Goal: Find specific page/section: Find specific page/section

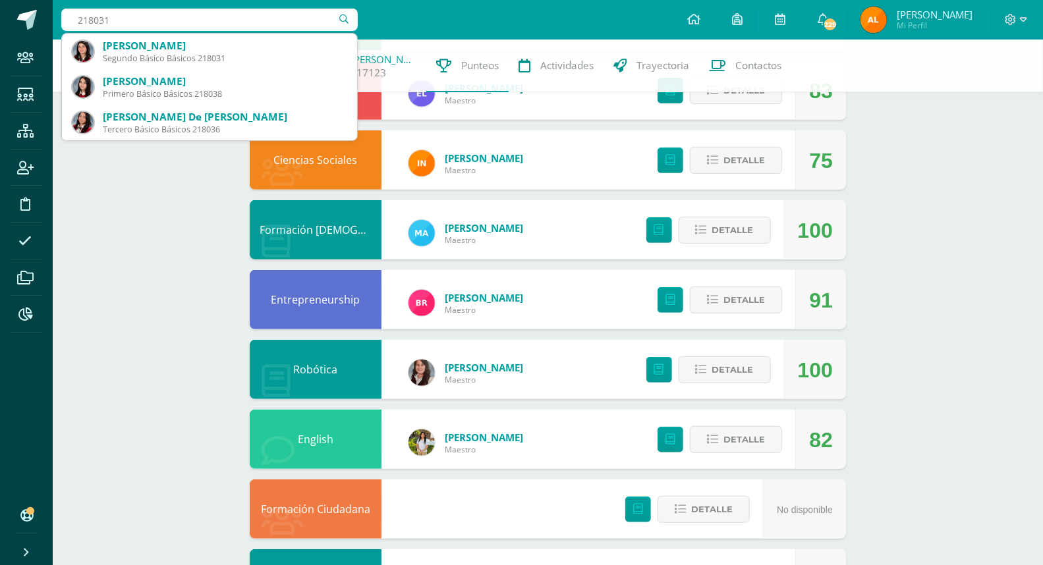
scroll to position [292, 0]
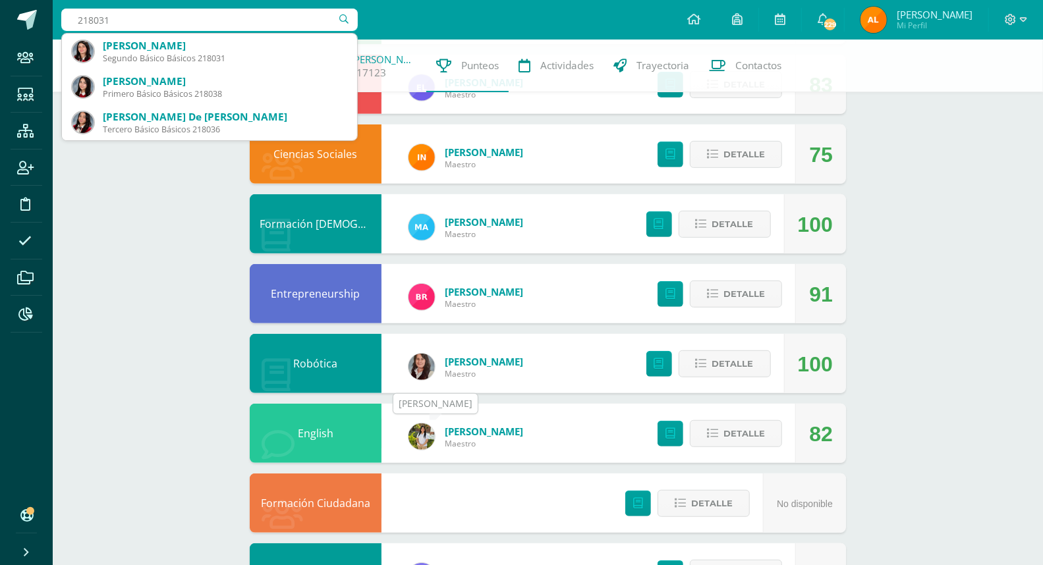
type input "218031"
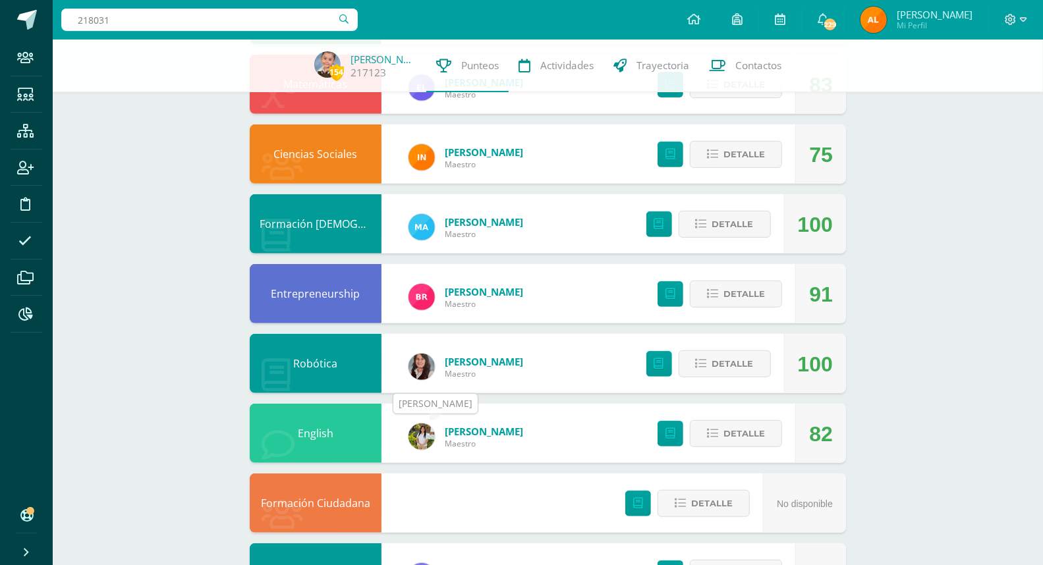
click at [430, 427] on img at bounding box center [421, 436] width 26 height 26
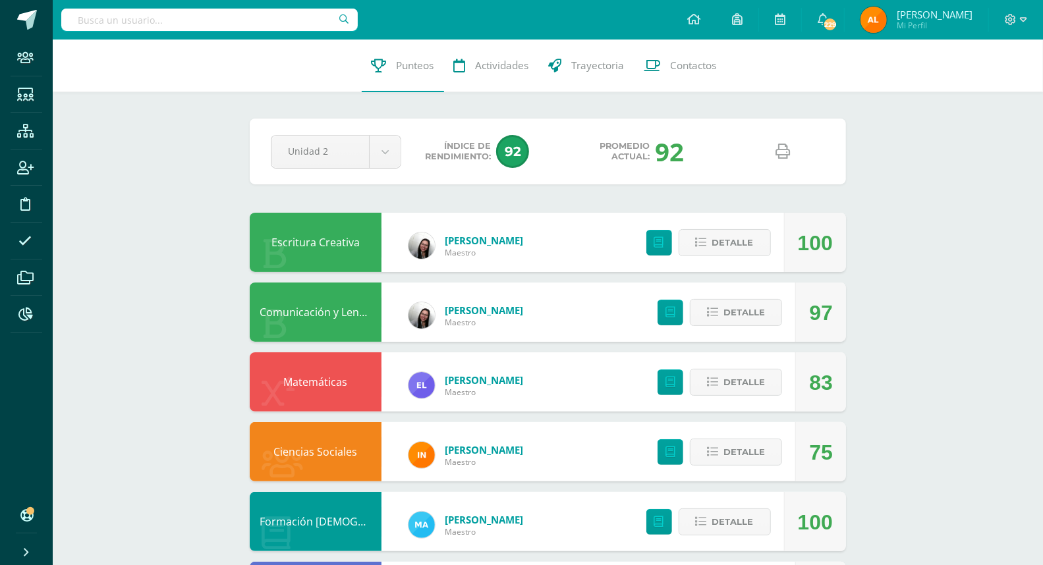
click at [193, 20] on input "text" at bounding box center [209, 20] width 296 height 22
type input "2"
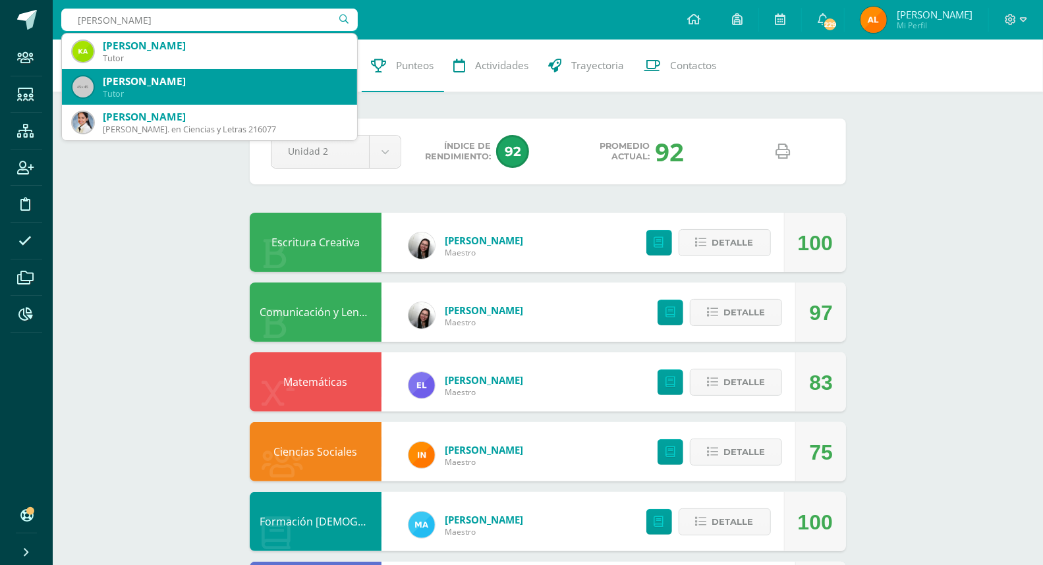
scroll to position [73, 0]
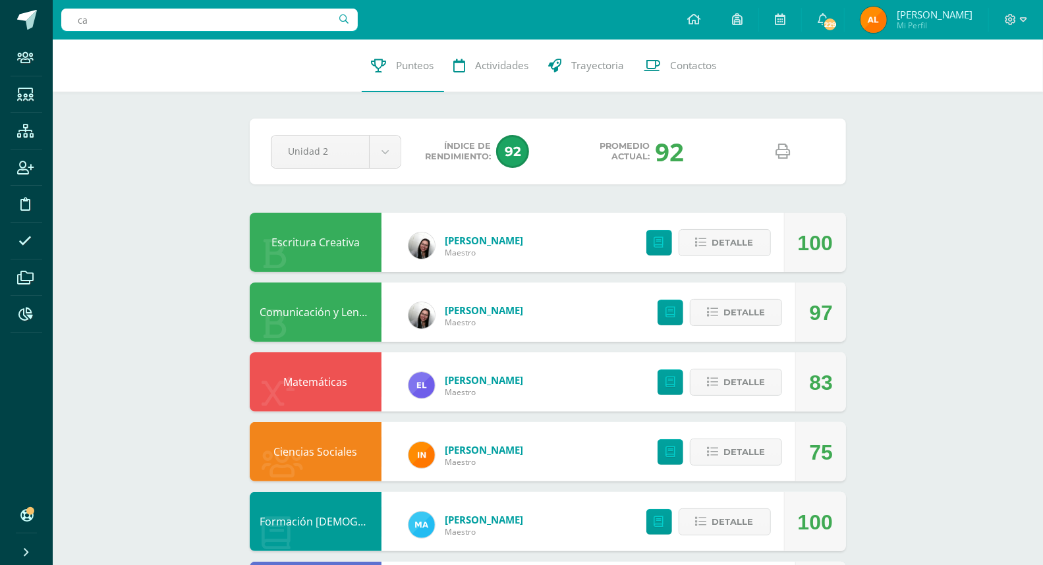
type input "c"
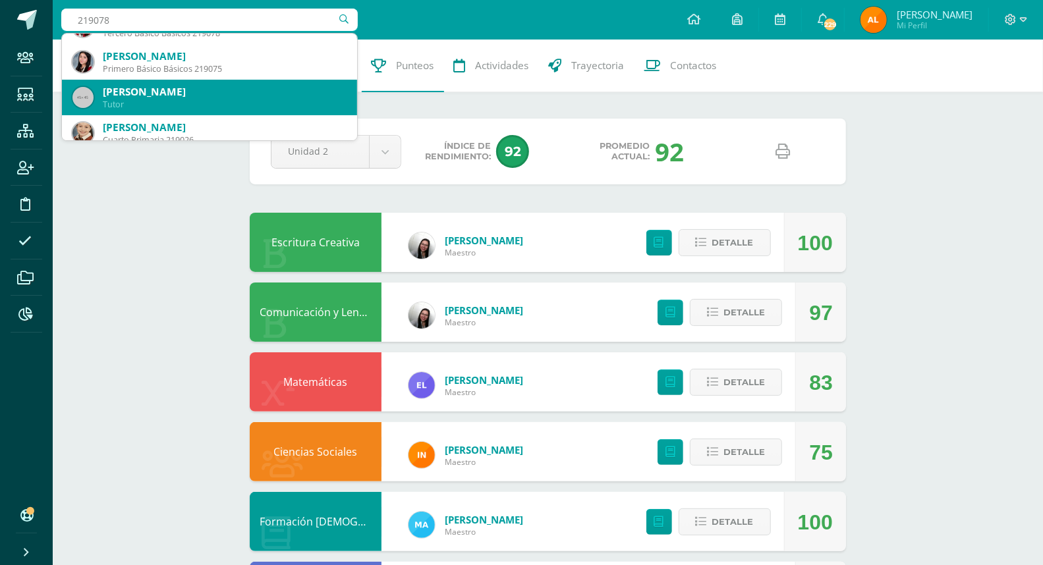
scroll to position [0, 0]
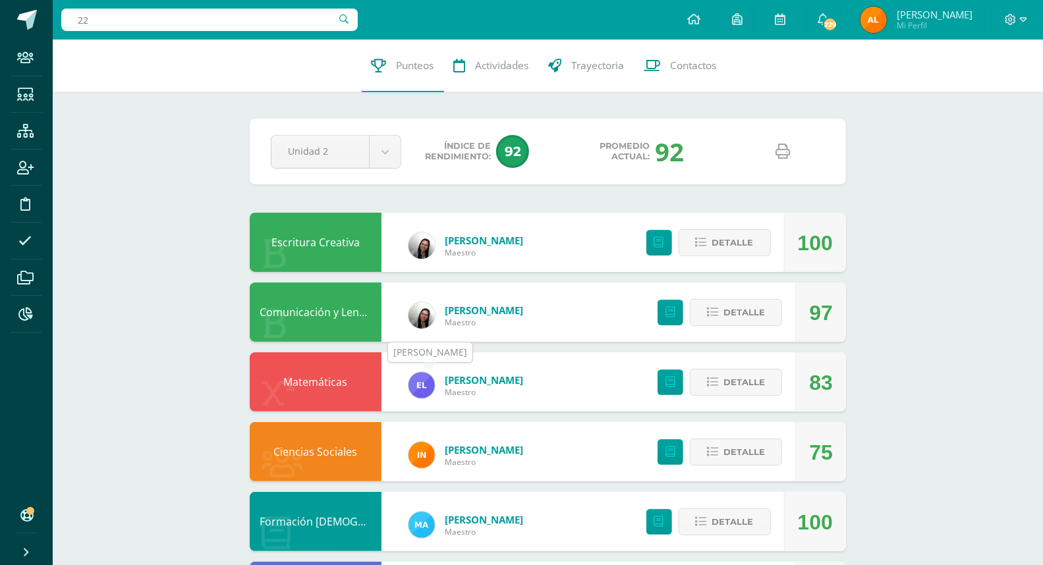
type input "2"
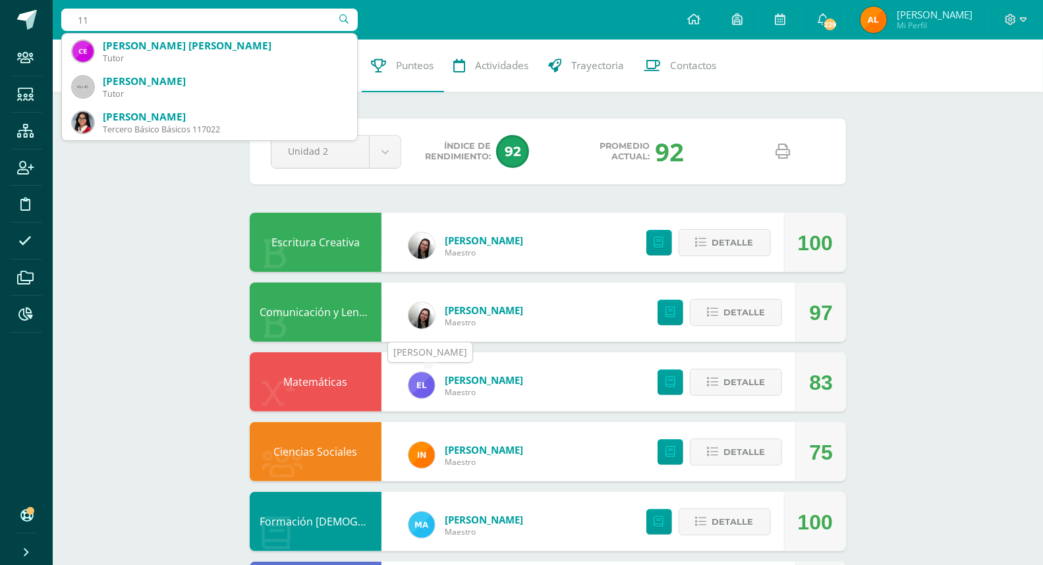
type input "1"
type input "2"
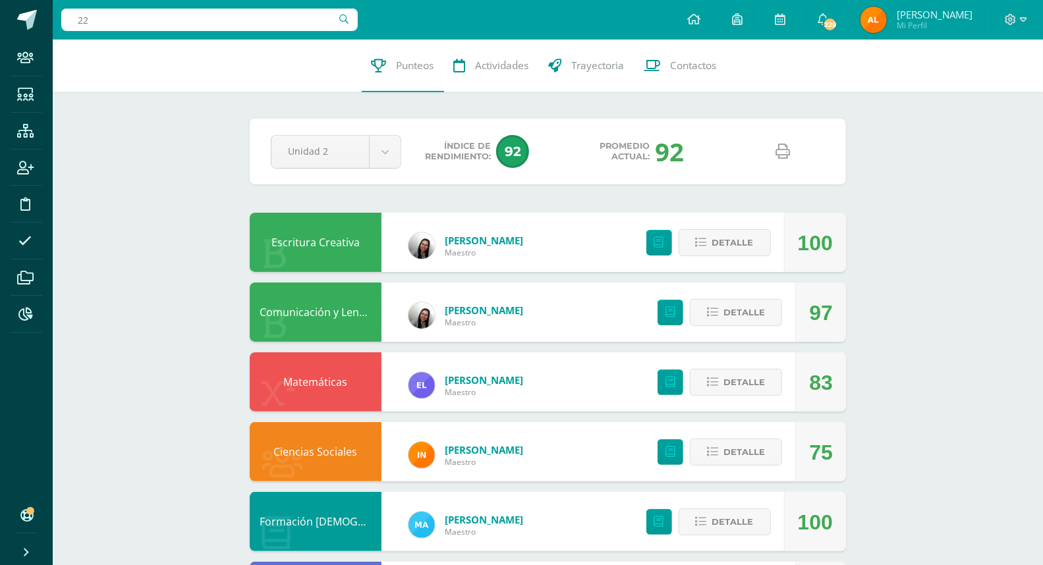
type input "2"
type input "1"
type input "2"
click at [219, 29] on input "225017" at bounding box center [209, 20] width 296 height 22
type input "2"
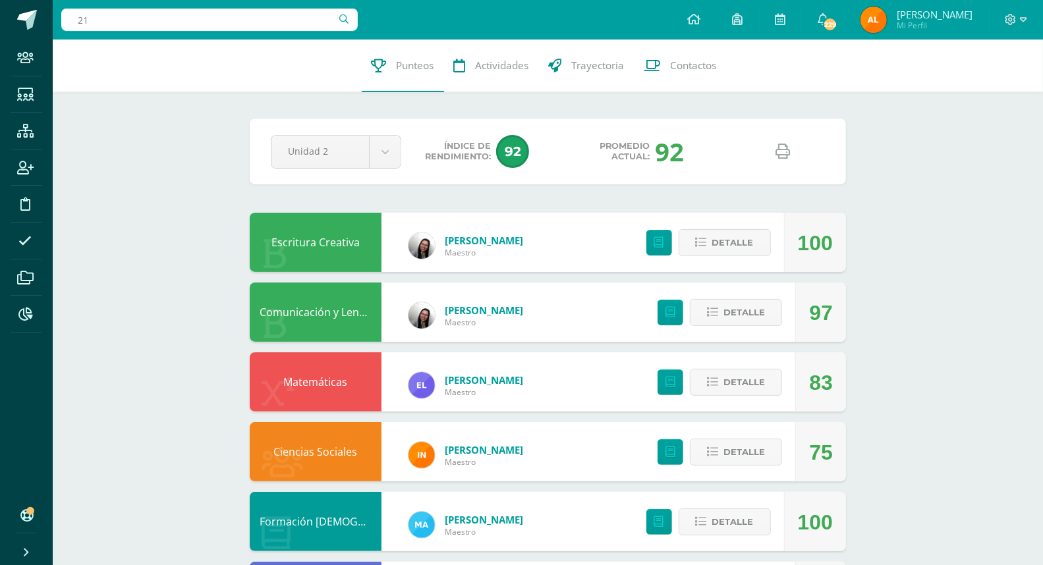
type input "2"
type input "barrios paredes"
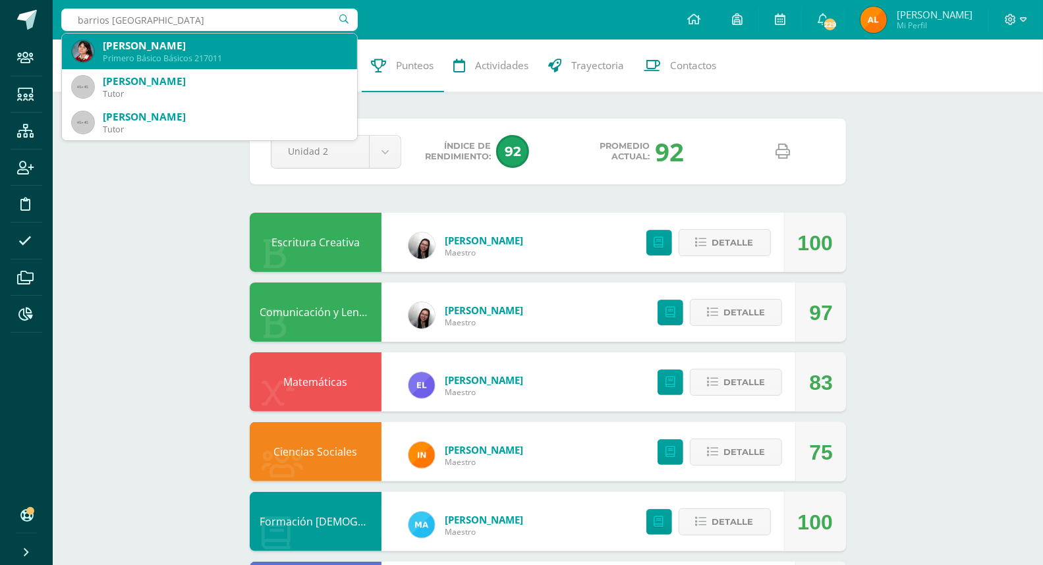
click at [158, 53] on div "Primero Básico Básicos 217011" at bounding box center [225, 58] width 244 height 11
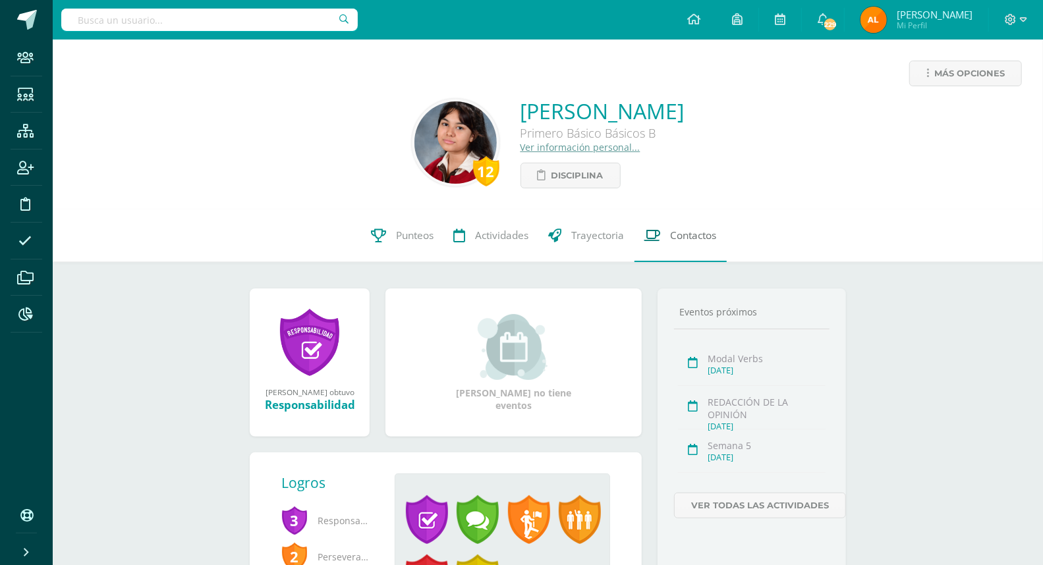
click at [686, 234] on span "Contactos" at bounding box center [693, 236] width 46 height 14
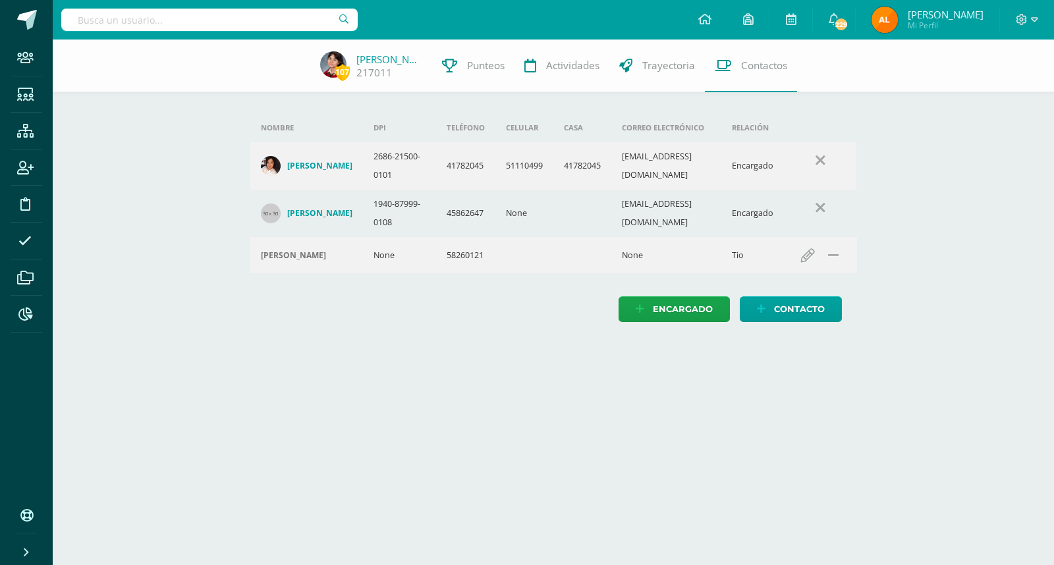
click at [333, 219] on h4 "[PERSON_NAME]" at bounding box center [319, 213] width 65 height 11
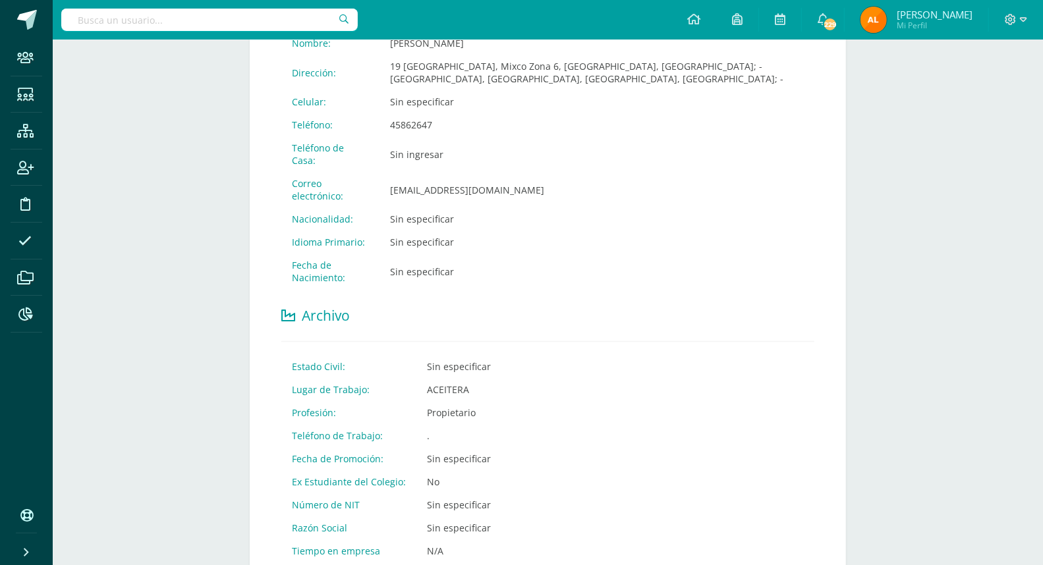
scroll to position [366, 0]
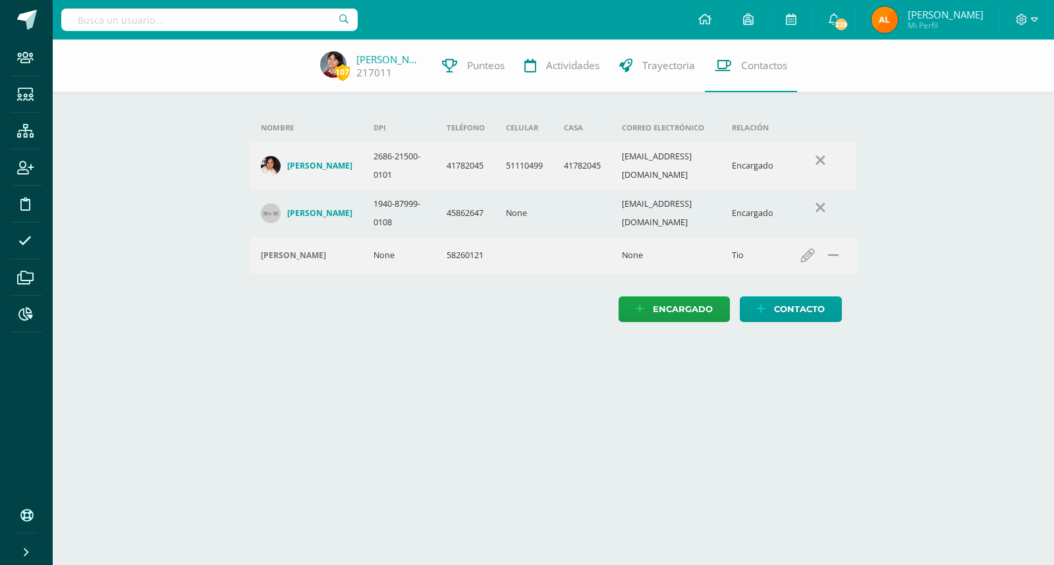
click at [332, 171] on h4 "[PERSON_NAME]" at bounding box center [319, 166] width 65 height 11
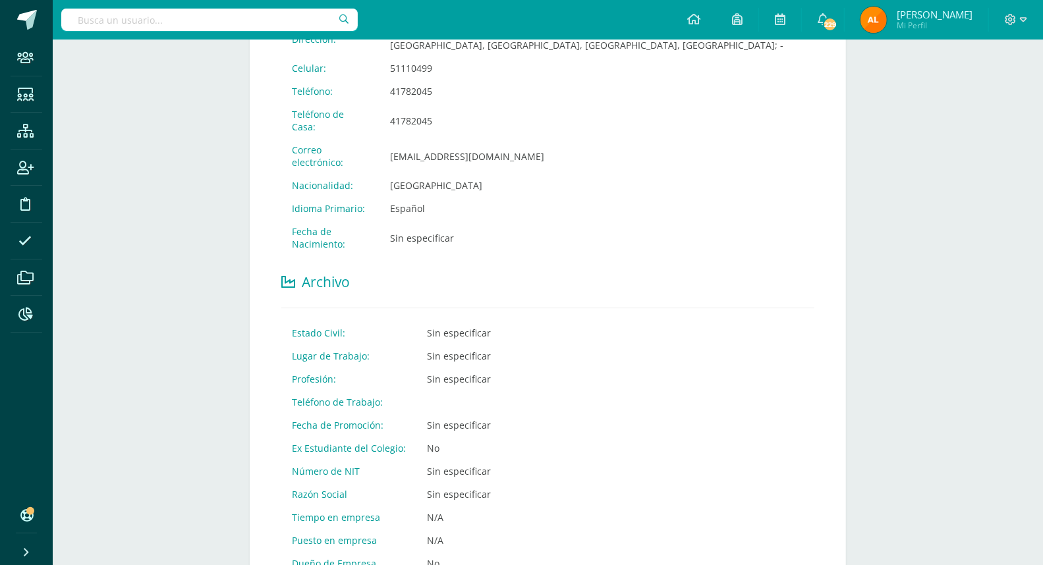
scroll to position [192, 0]
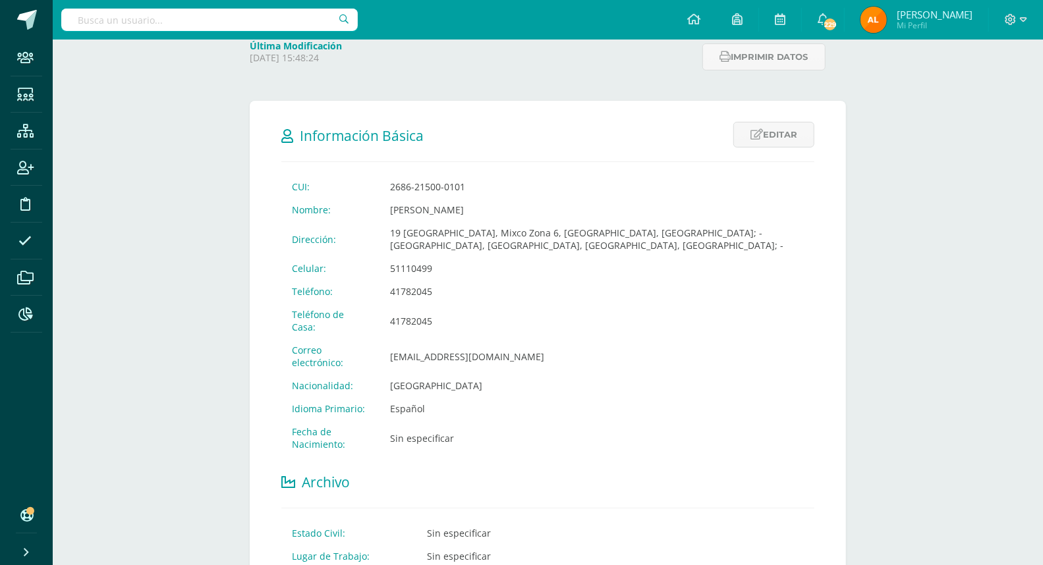
click at [120, 14] on input "text" at bounding box center [209, 20] width 296 height 22
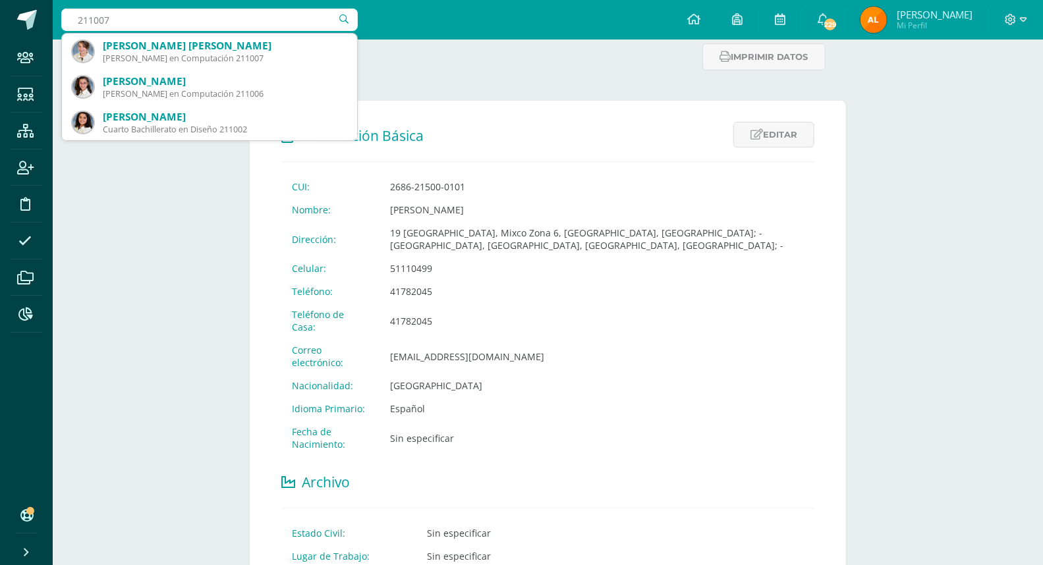
type input "211007"
